Goal: Transaction & Acquisition: Purchase product/service

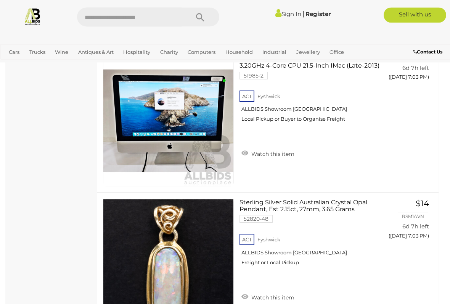
scroll to position [6238, 0]
click at [0, 0] on link "Tools & Hardware" at bounding box center [0, 0] width 0 height 0
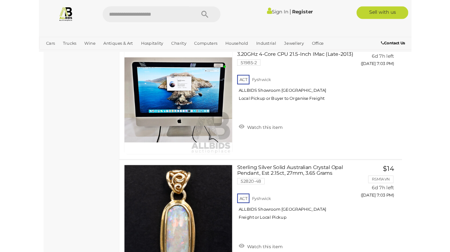
scroll to position [6260, 0]
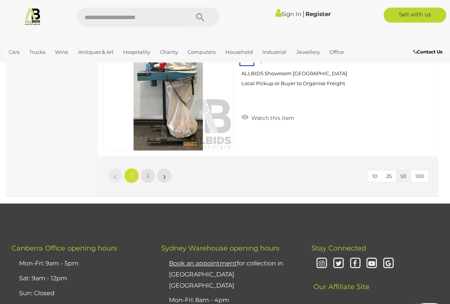
scroll to position [7234, 0]
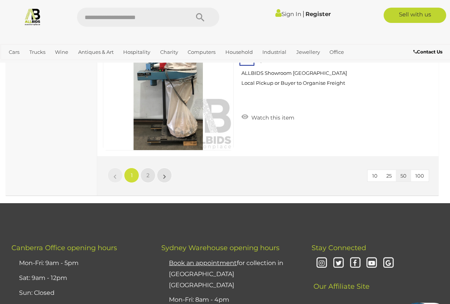
click at [147, 172] on span "2" at bounding box center [148, 175] width 3 height 7
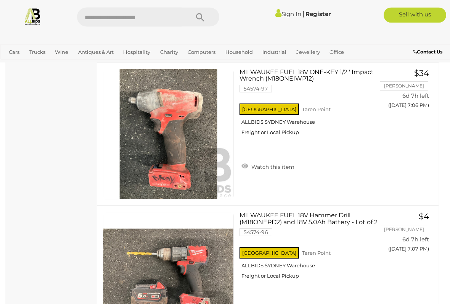
scroll to position [1588, 0]
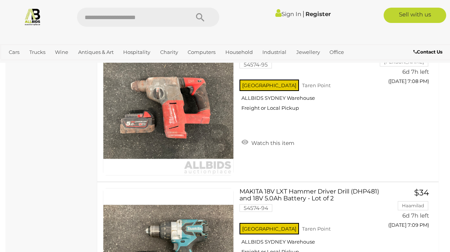
scroll to position [1899, 0]
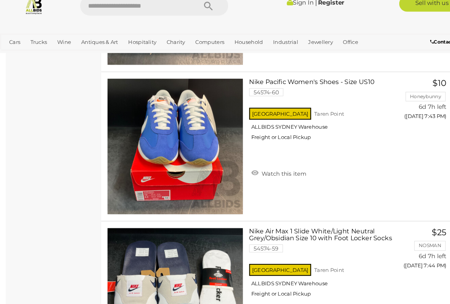
scroll to position [7483, 0]
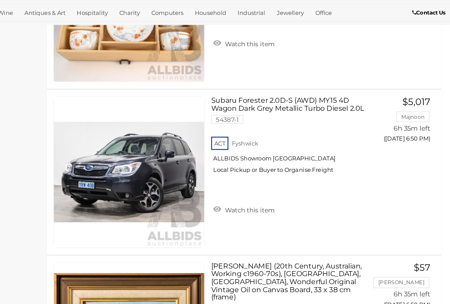
scroll to position [6460, 0]
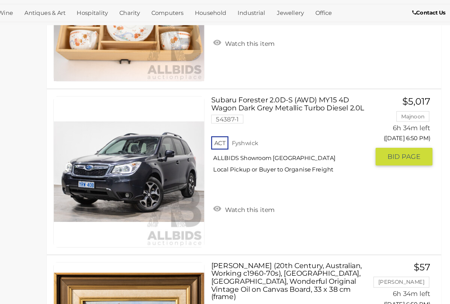
click at [240, 157] on div "ACT [GEOGRAPHIC_DATA] ALLBIDS Showroom [GEOGRAPHIC_DATA] Local Pickup or Buyer …" at bounding box center [308, 176] width 137 height 39
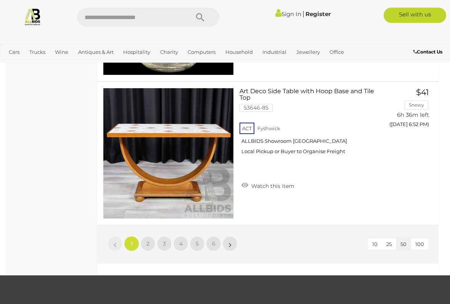
scroll to position [7084, 0]
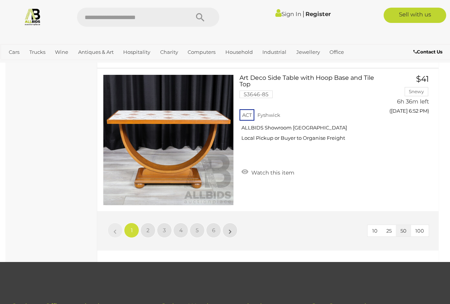
click at [232, 228] on link "»" at bounding box center [230, 230] width 15 height 15
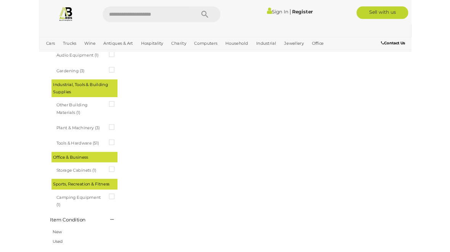
scroll to position [0, 0]
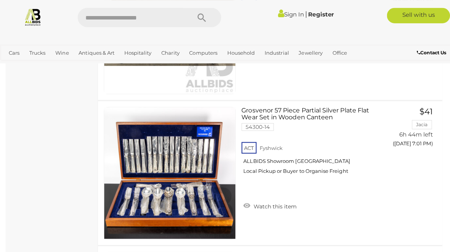
scroll to position [4612, 0]
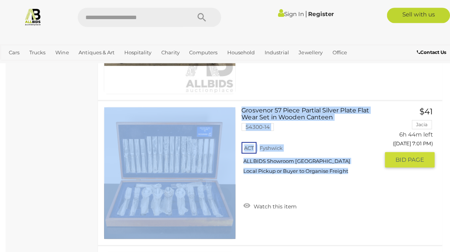
click at [378, 110] on div "$41" at bounding box center [402, 110] width 53 height 9
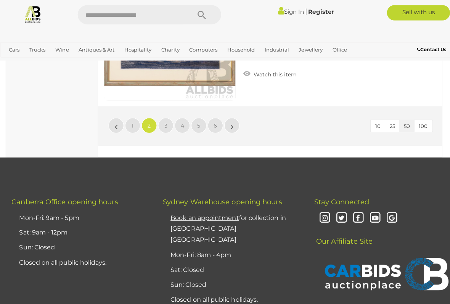
scroll to position [7191, 0]
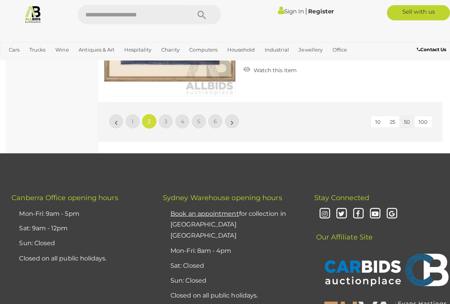
click at [166, 120] on link "3" at bounding box center [164, 122] width 15 height 15
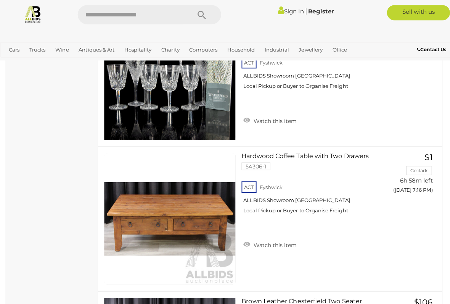
scroll to position [4277, 0]
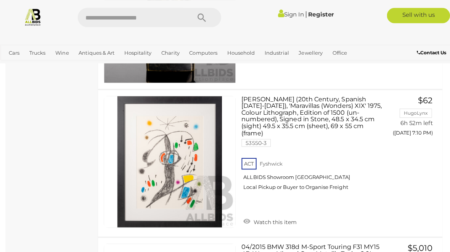
scroll to position [1320, 0]
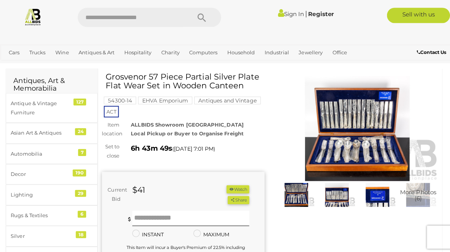
scroll to position [21, 0]
